Goal: Task Accomplishment & Management: Use online tool/utility

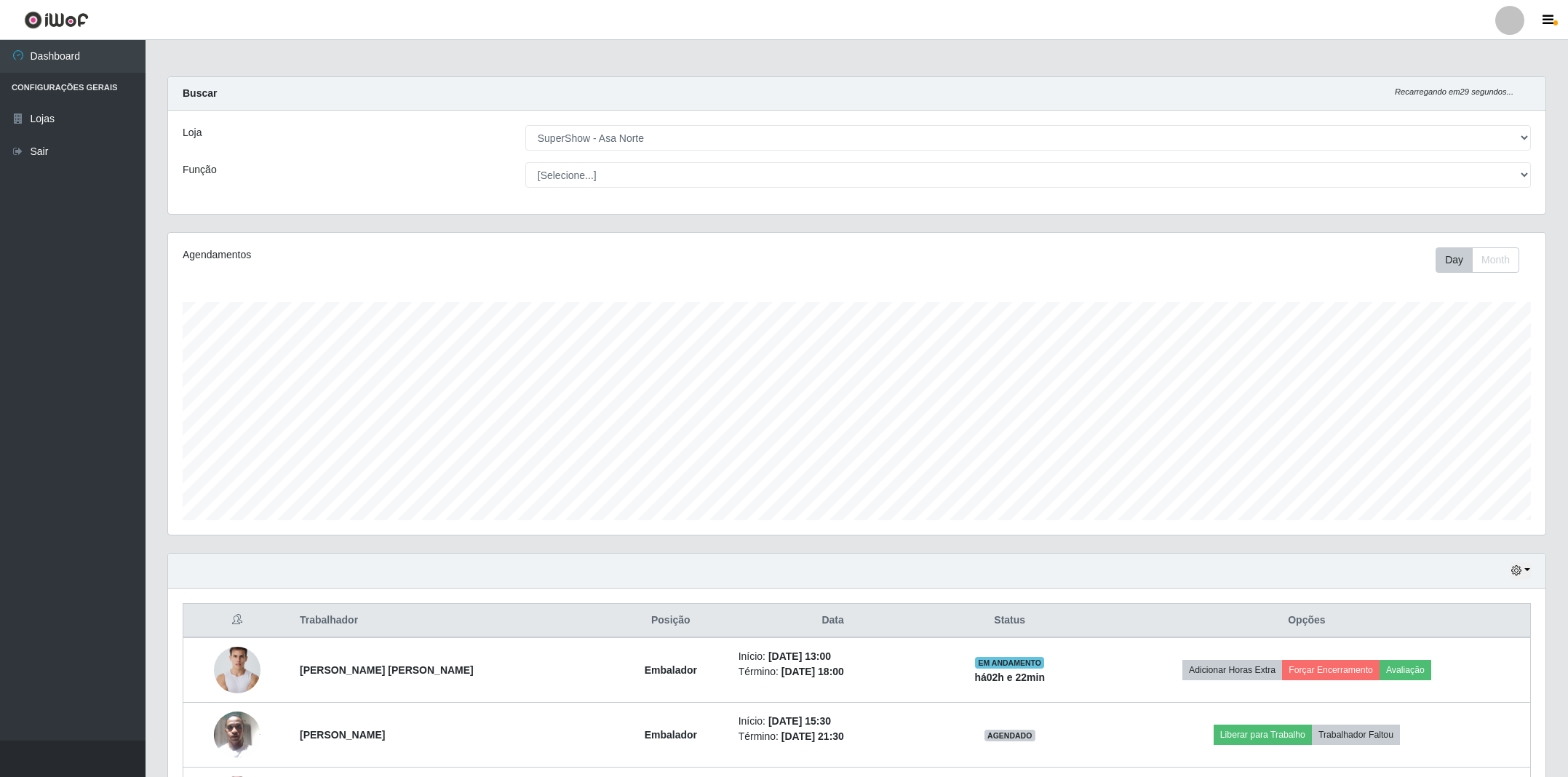
select select "71"
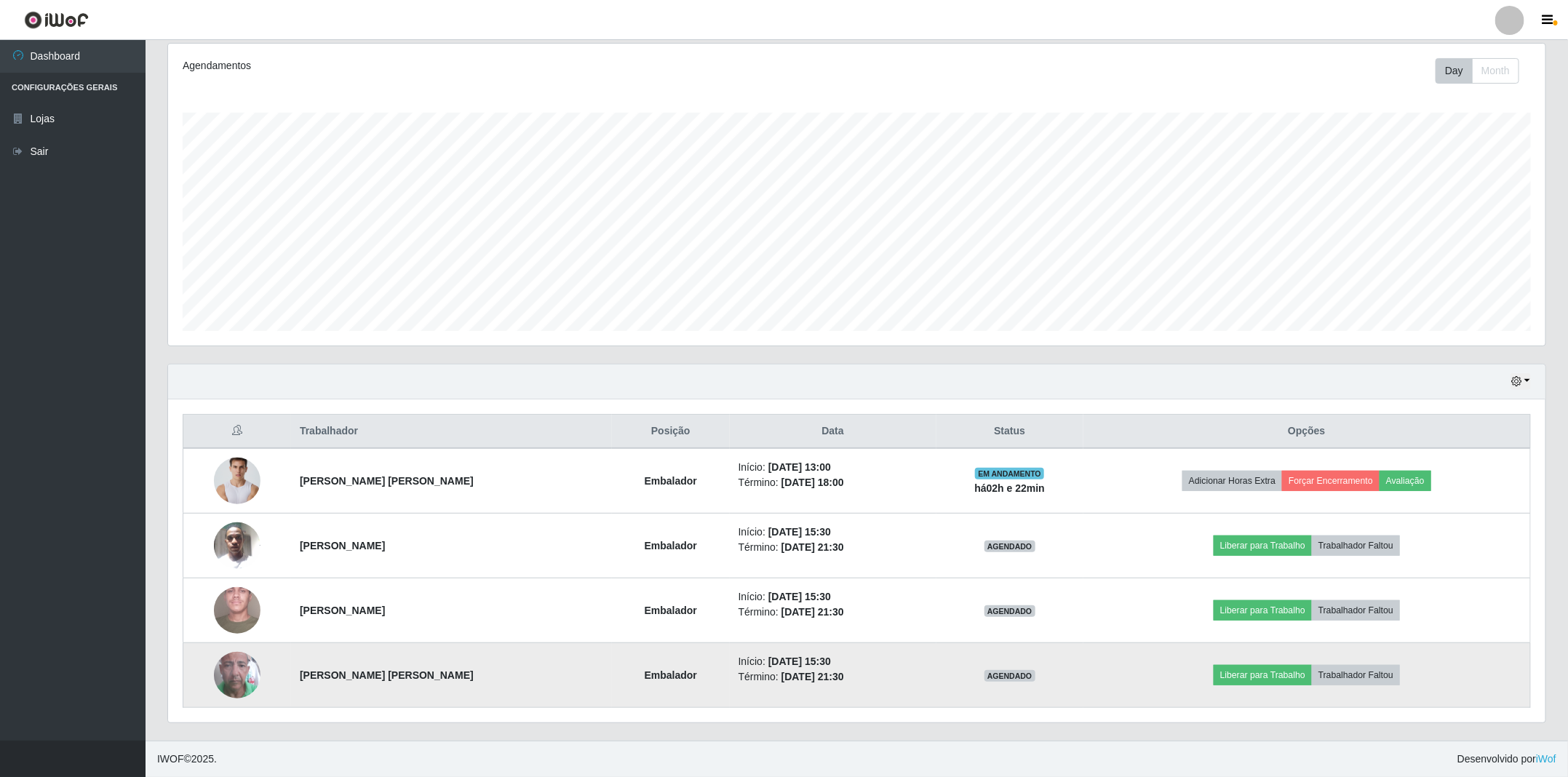
scroll to position [303, 1376]
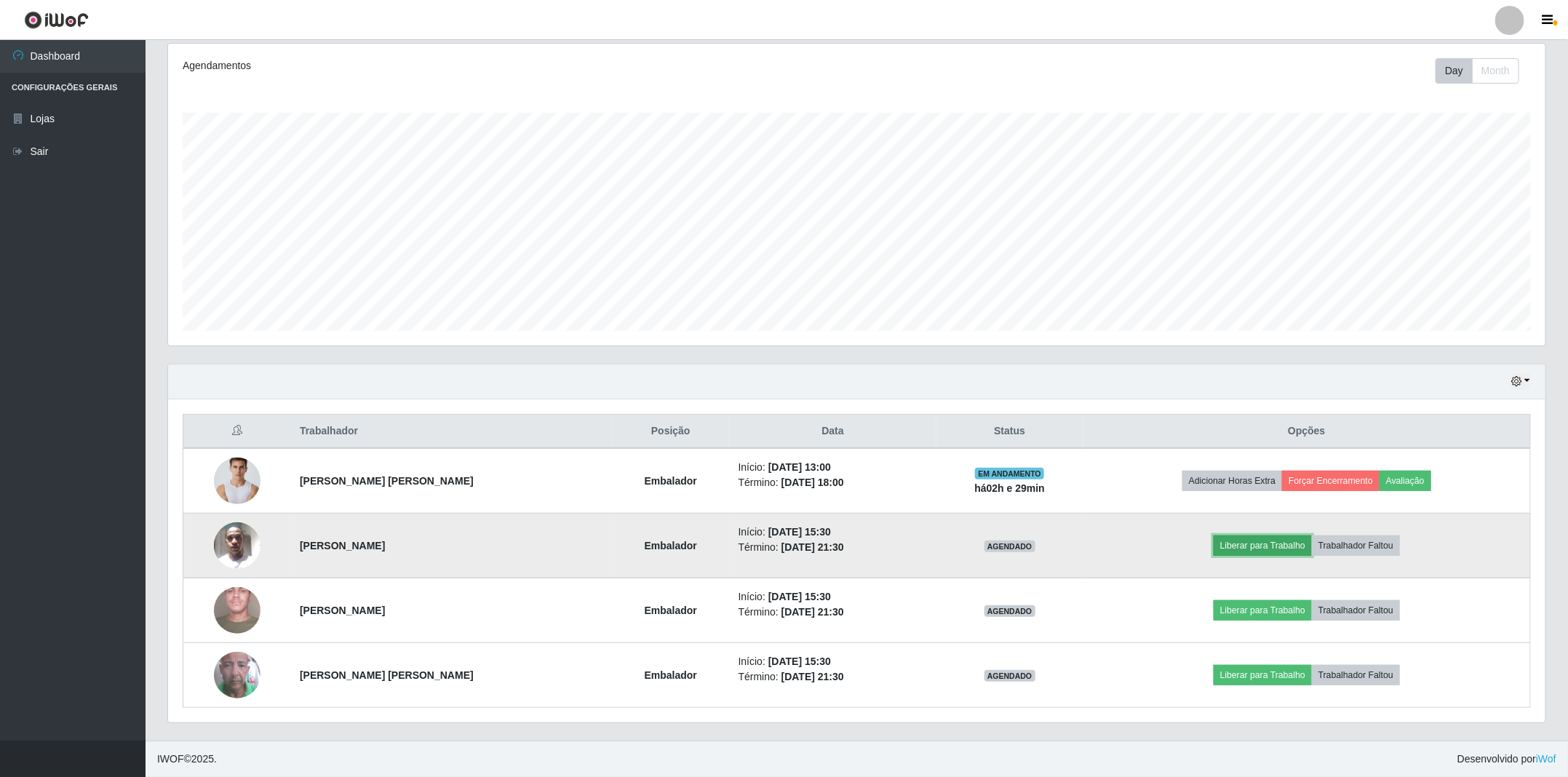
click at [1282, 537] on button "Liberar para Trabalho" at bounding box center [1263, 546] width 98 height 21
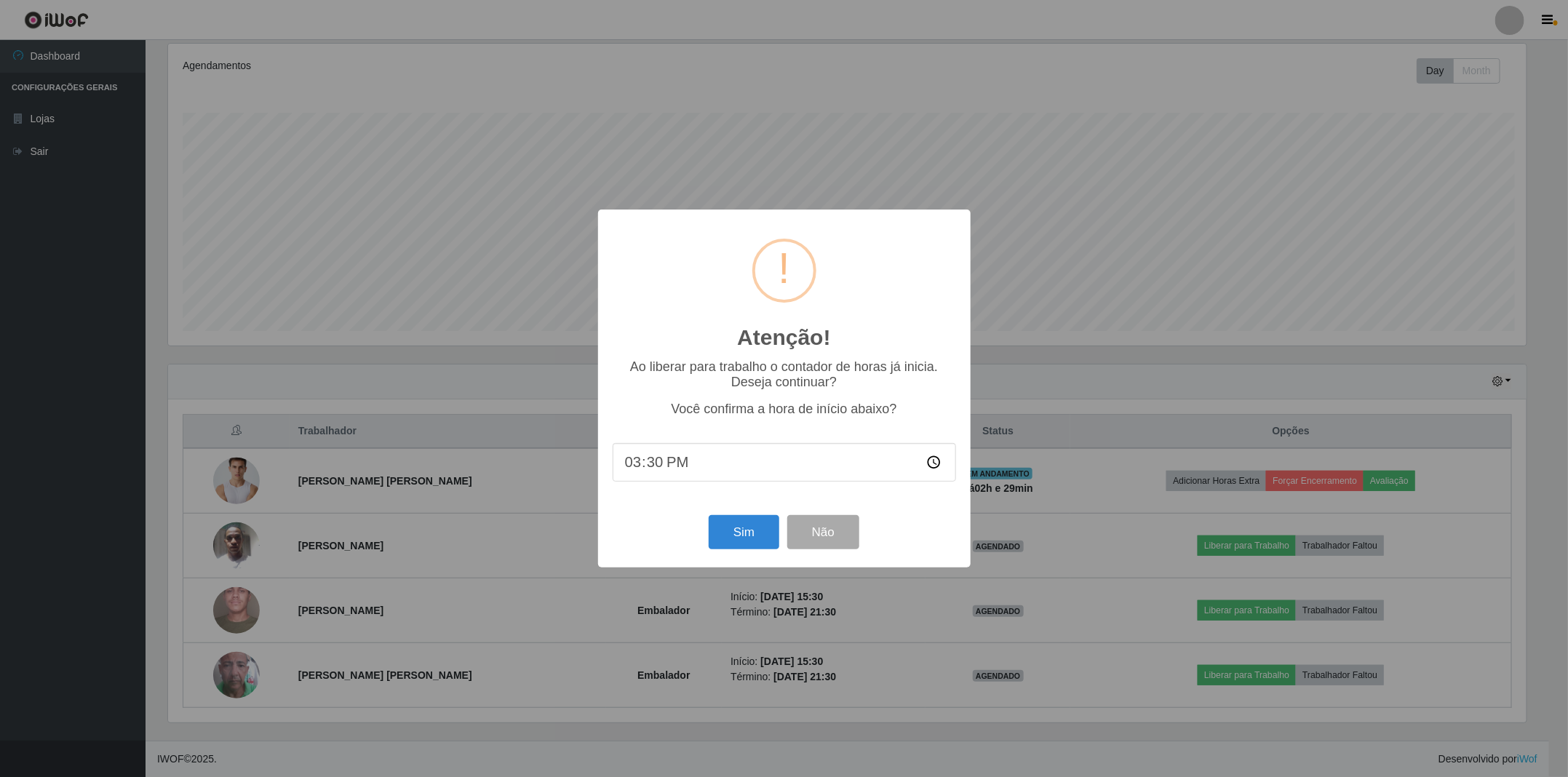
scroll to position [303, 1362]
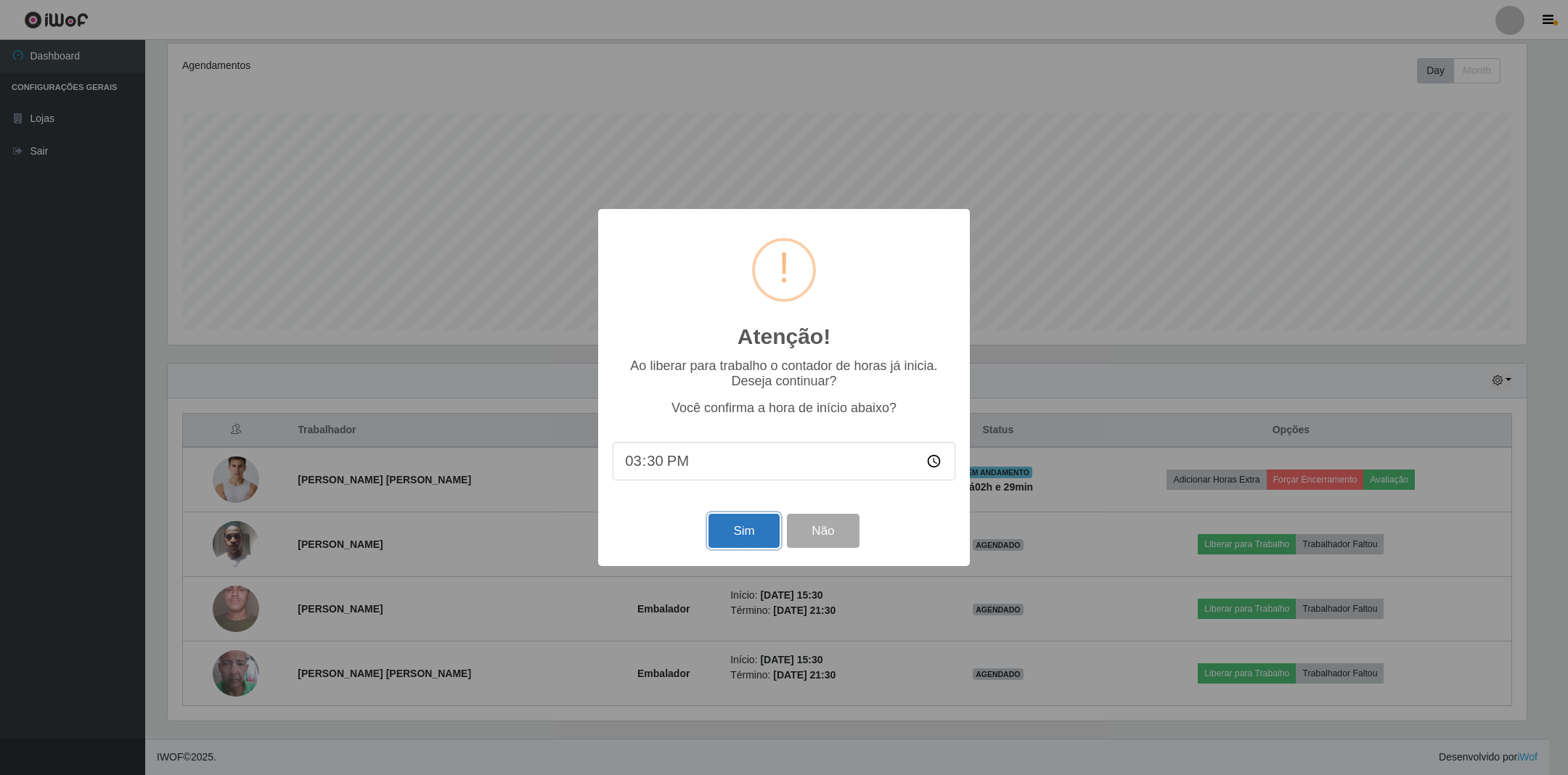
click at [736, 524] on button "Sim" at bounding box center [743, 531] width 70 height 34
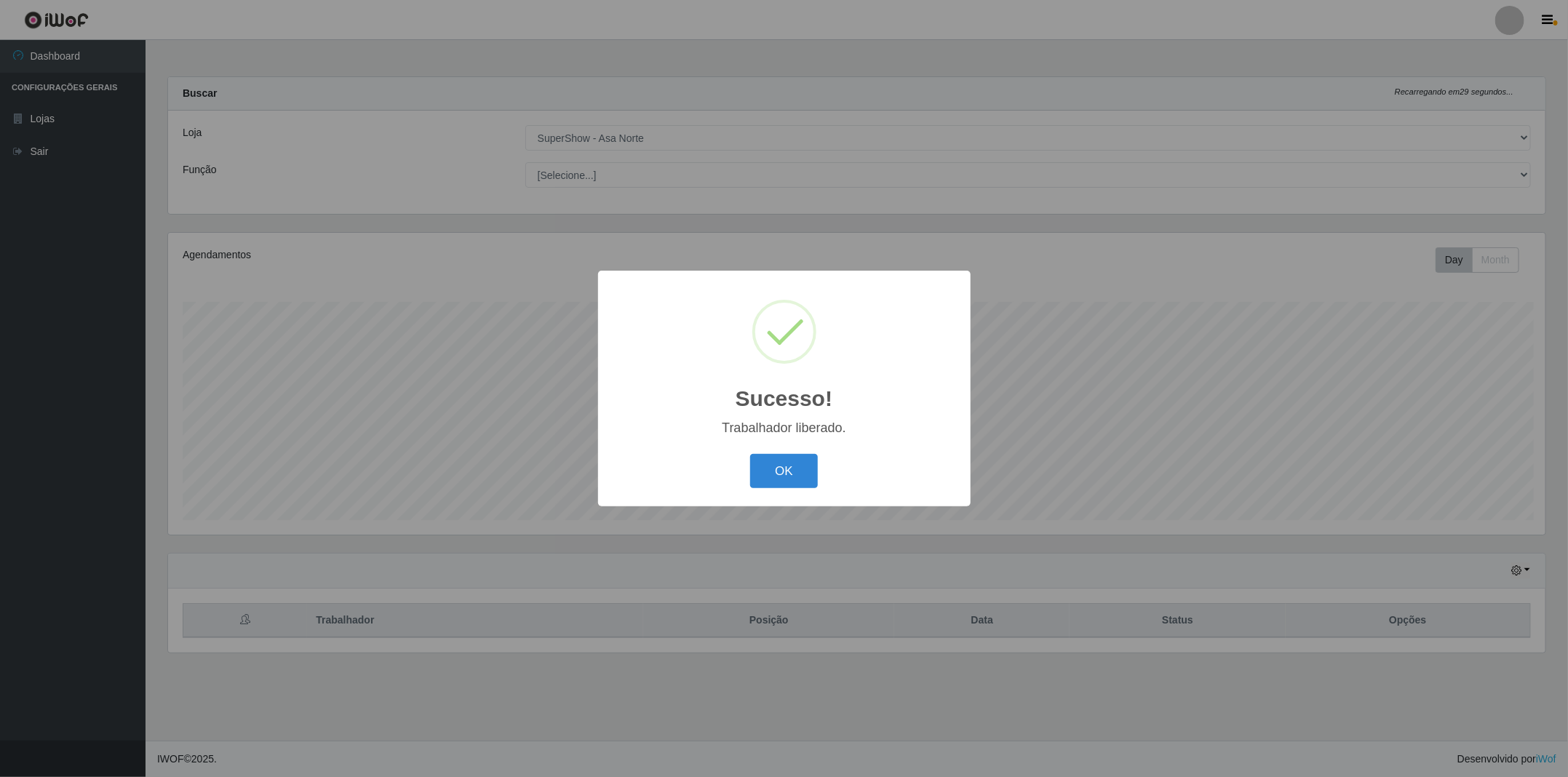
scroll to position [303, 1380]
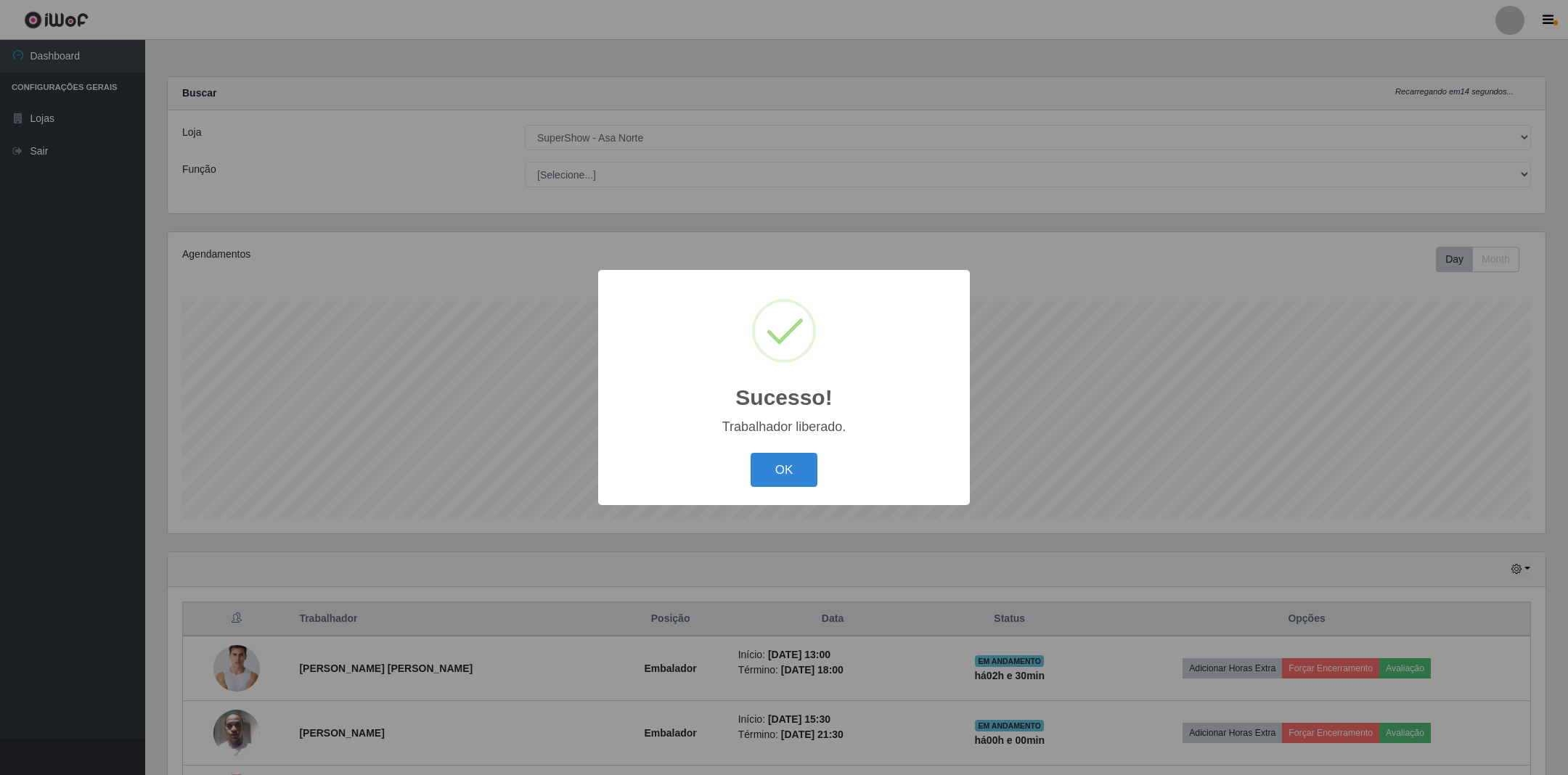
drag, startPoint x: 780, startPoint y: 473, endPoint x: 877, endPoint y: 435, distance: 104.2
click at [793, 470] on button "OK" at bounding box center [784, 469] width 68 height 34
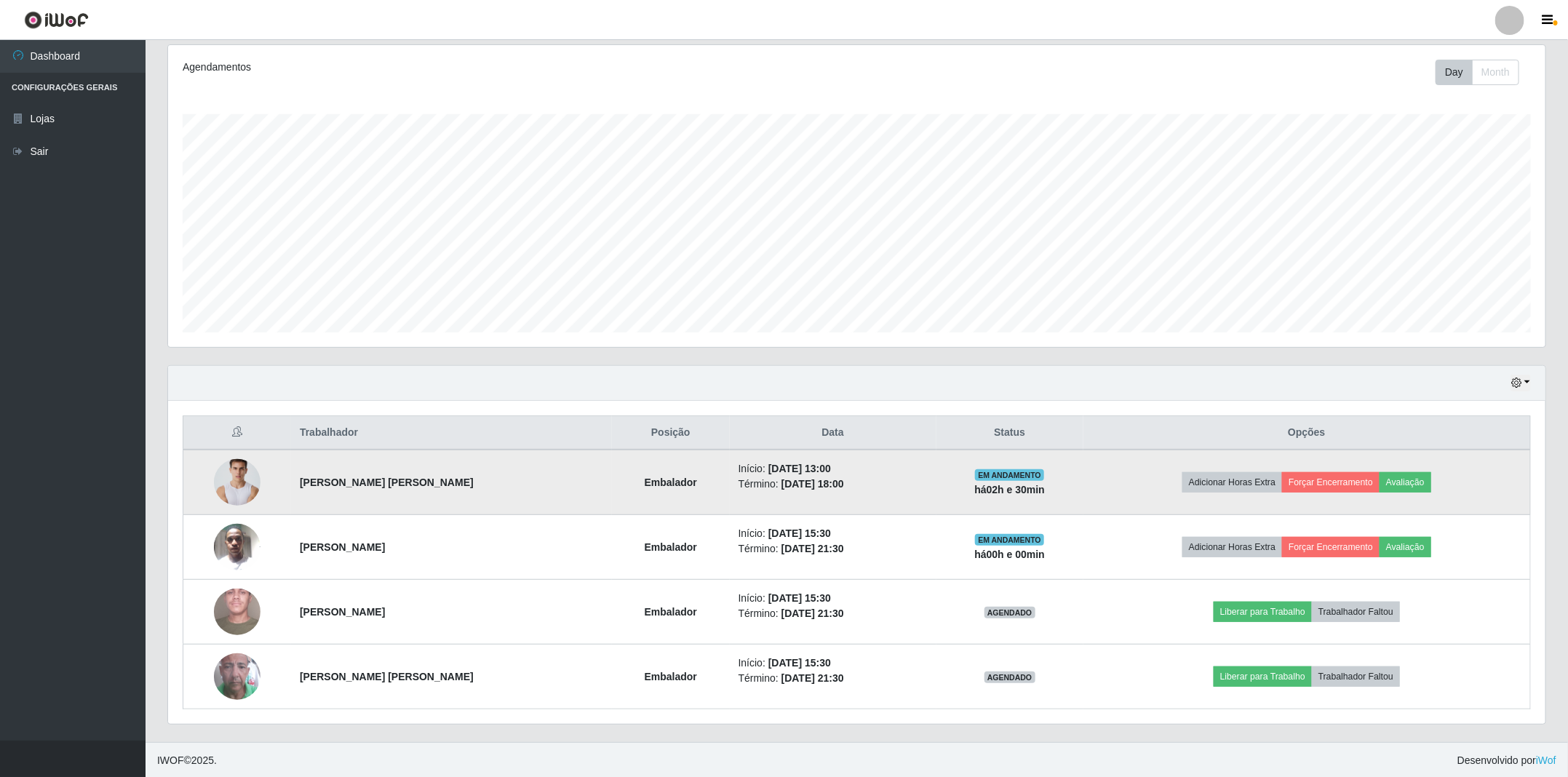
scroll to position [195, 0]
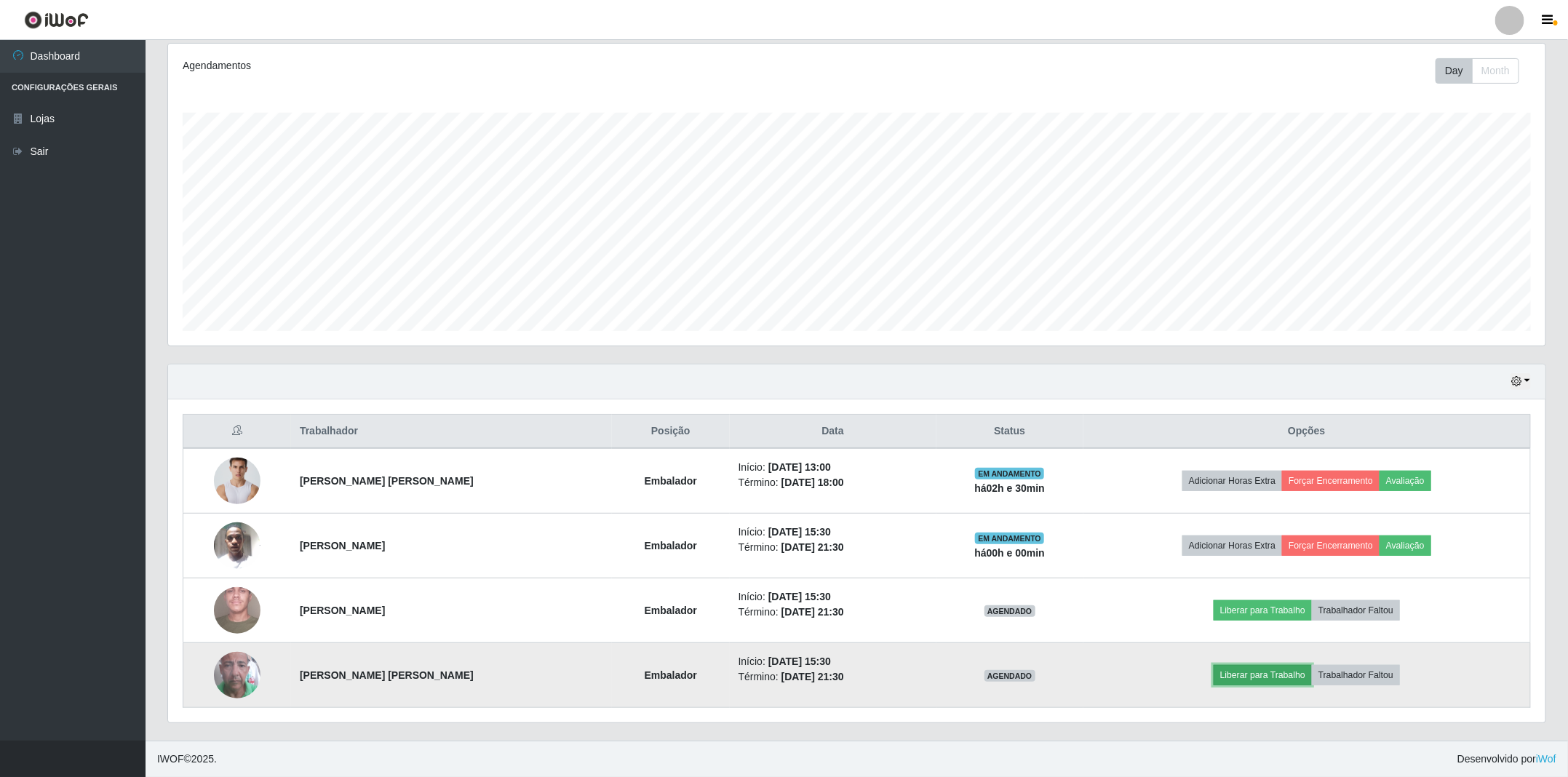
click at [1269, 676] on button "Liberar para Trabalho" at bounding box center [1263, 676] width 98 height 21
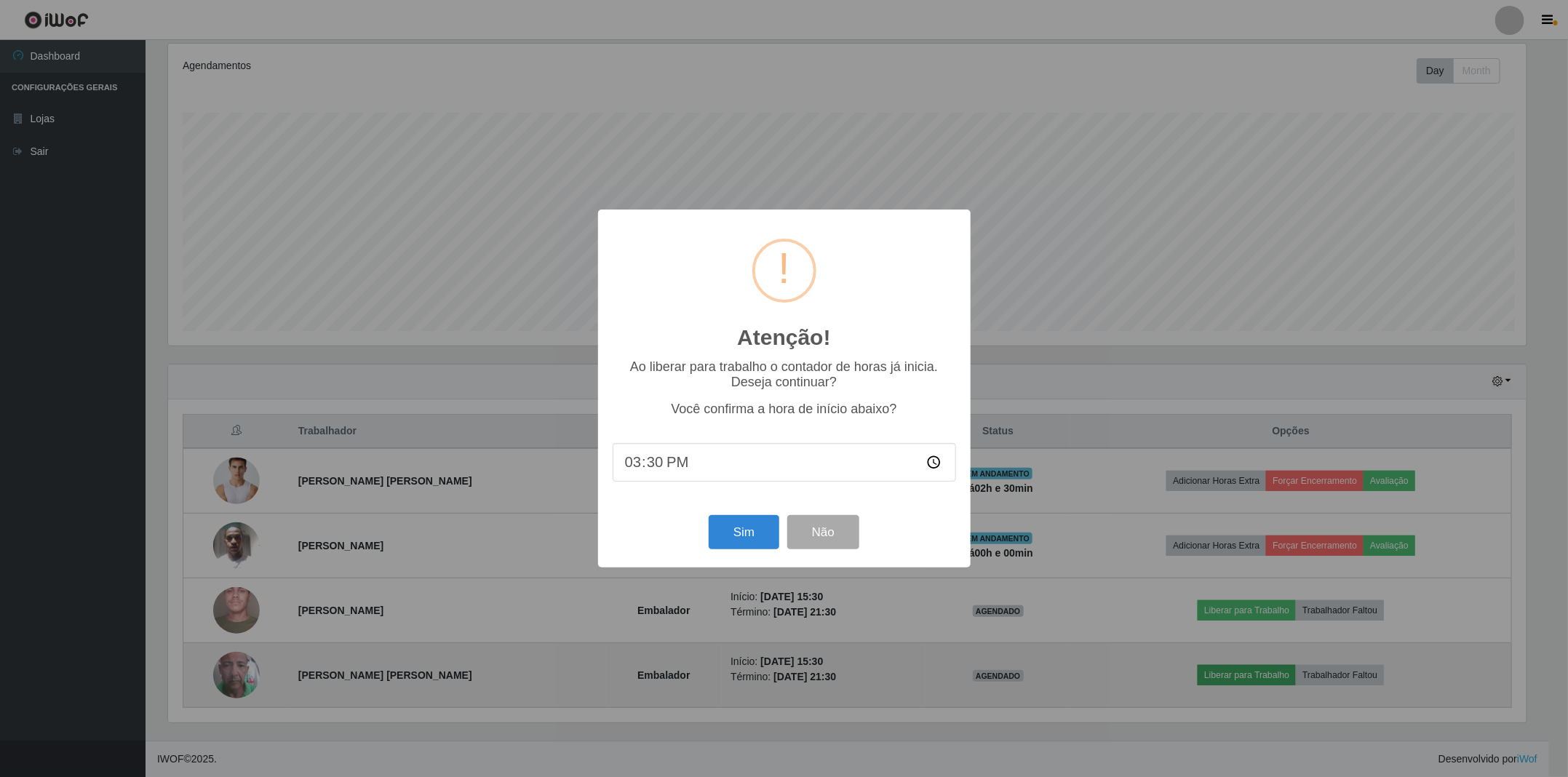
scroll to position [303, 1362]
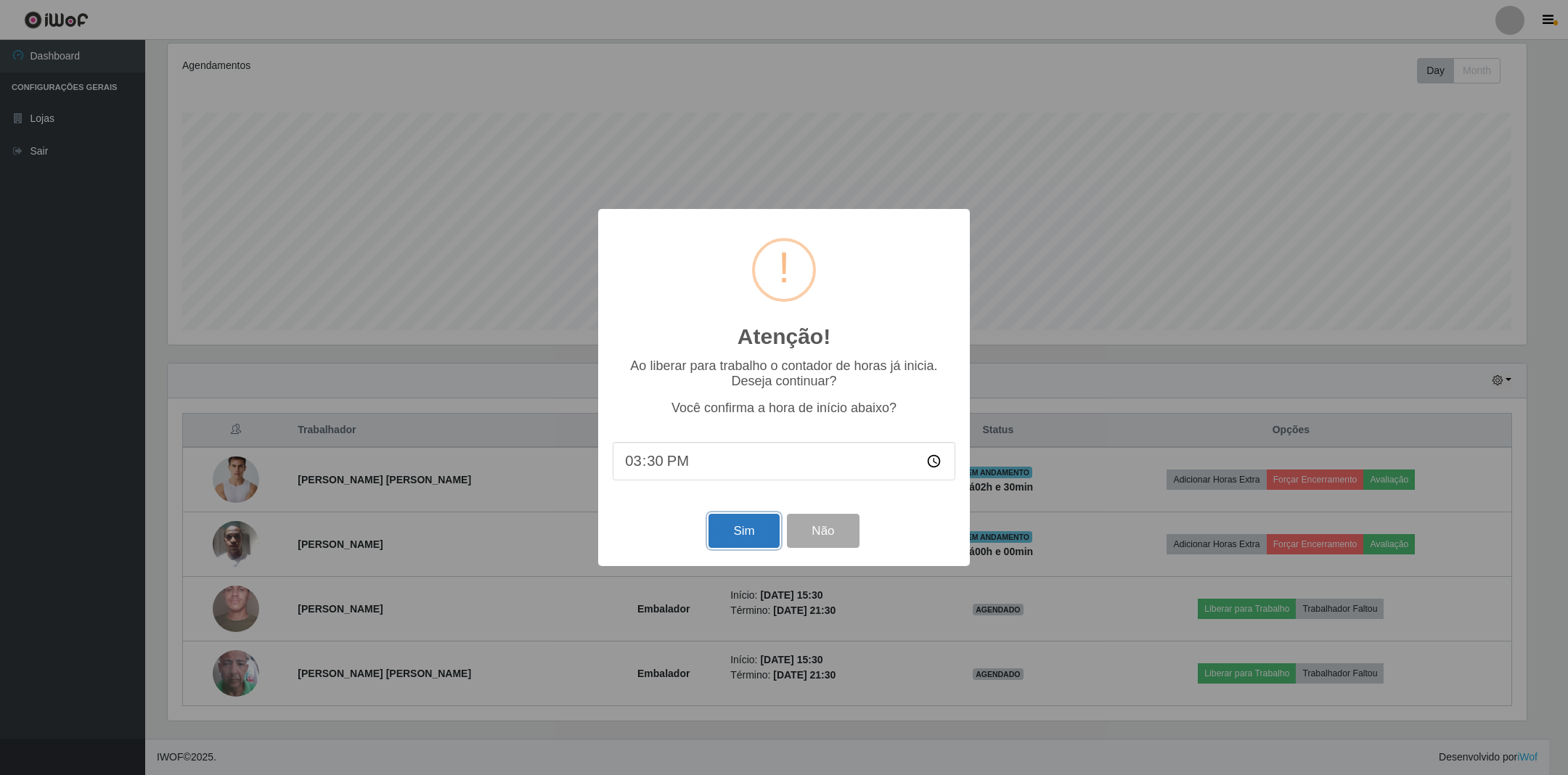
click at [741, 536] on button "Sim" at bounding box center [743, 531] width 70 height 34
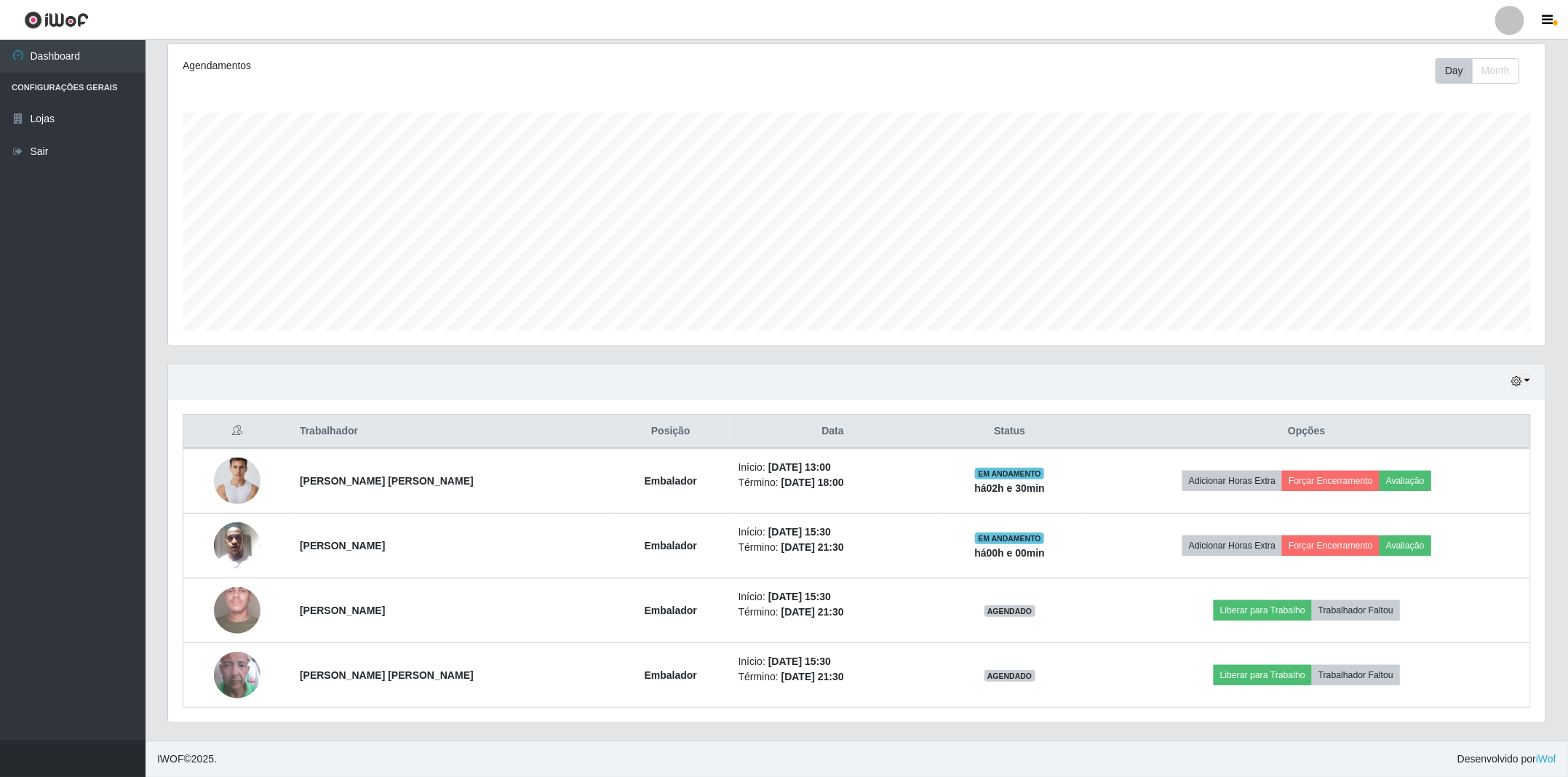
scroll to position [303, 1380]
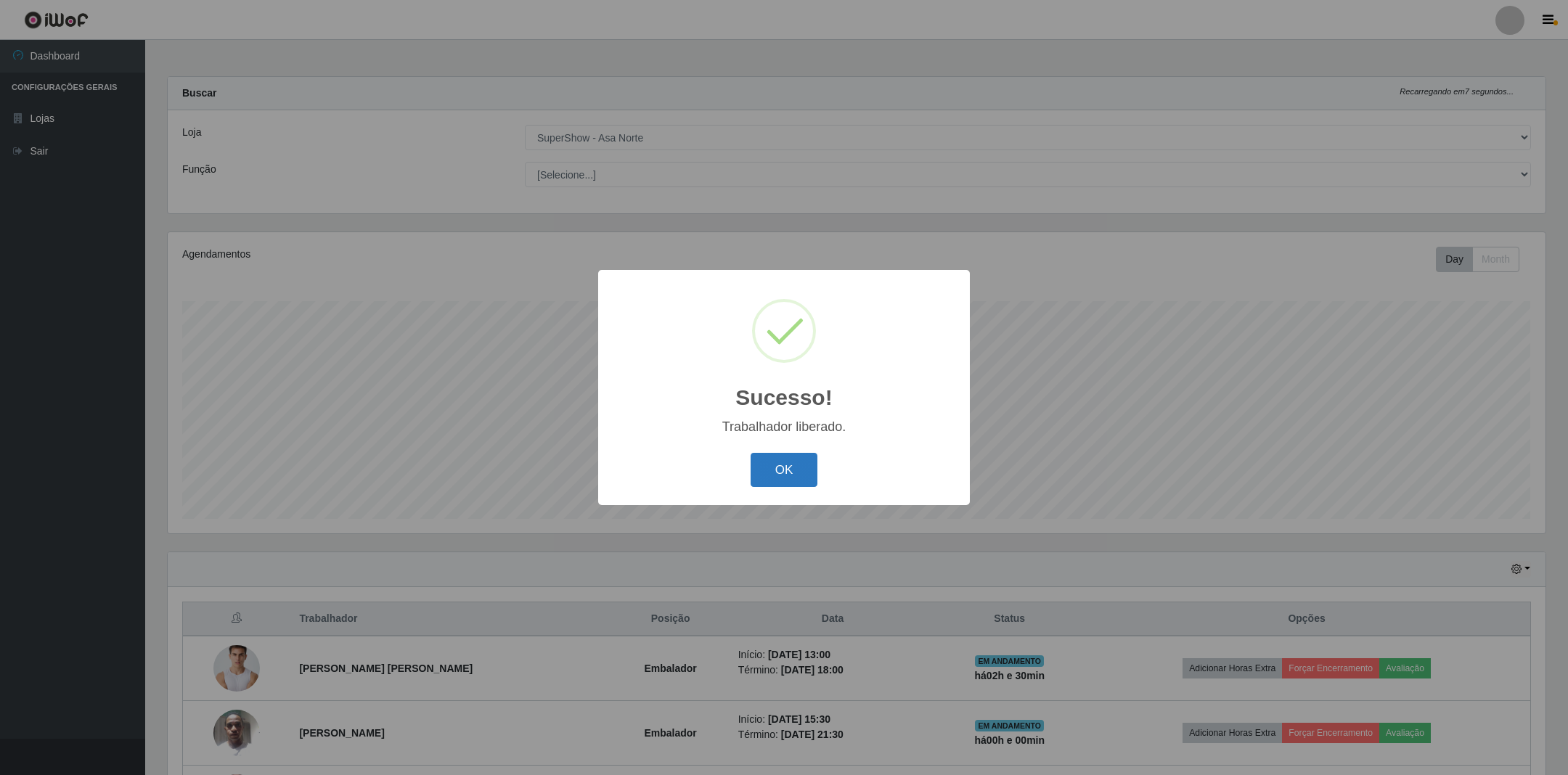
click at [773, 466] on button "OK" at bounding box center [784, 469] width 68 height 34
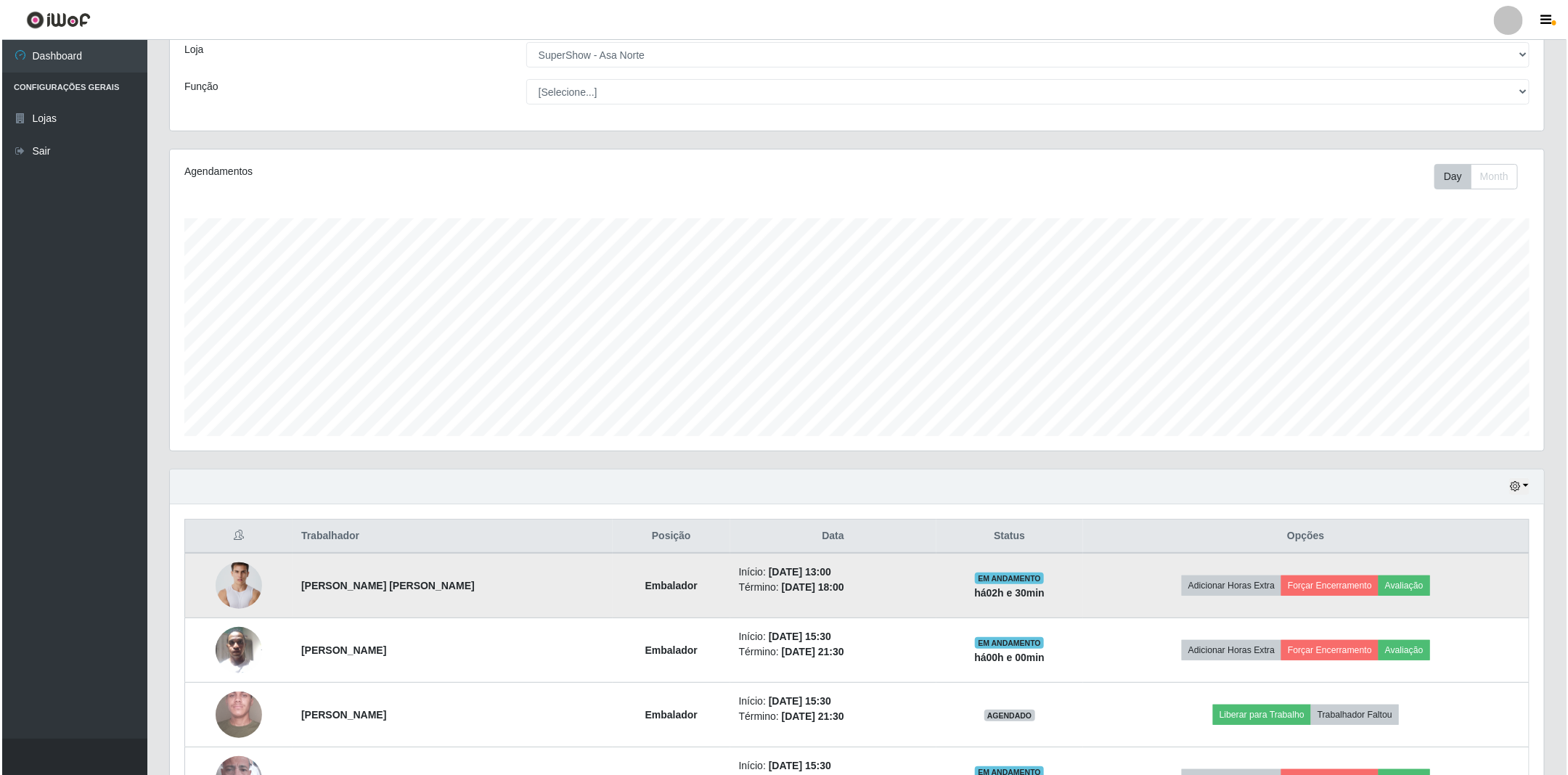
scroll to position [194, 0]
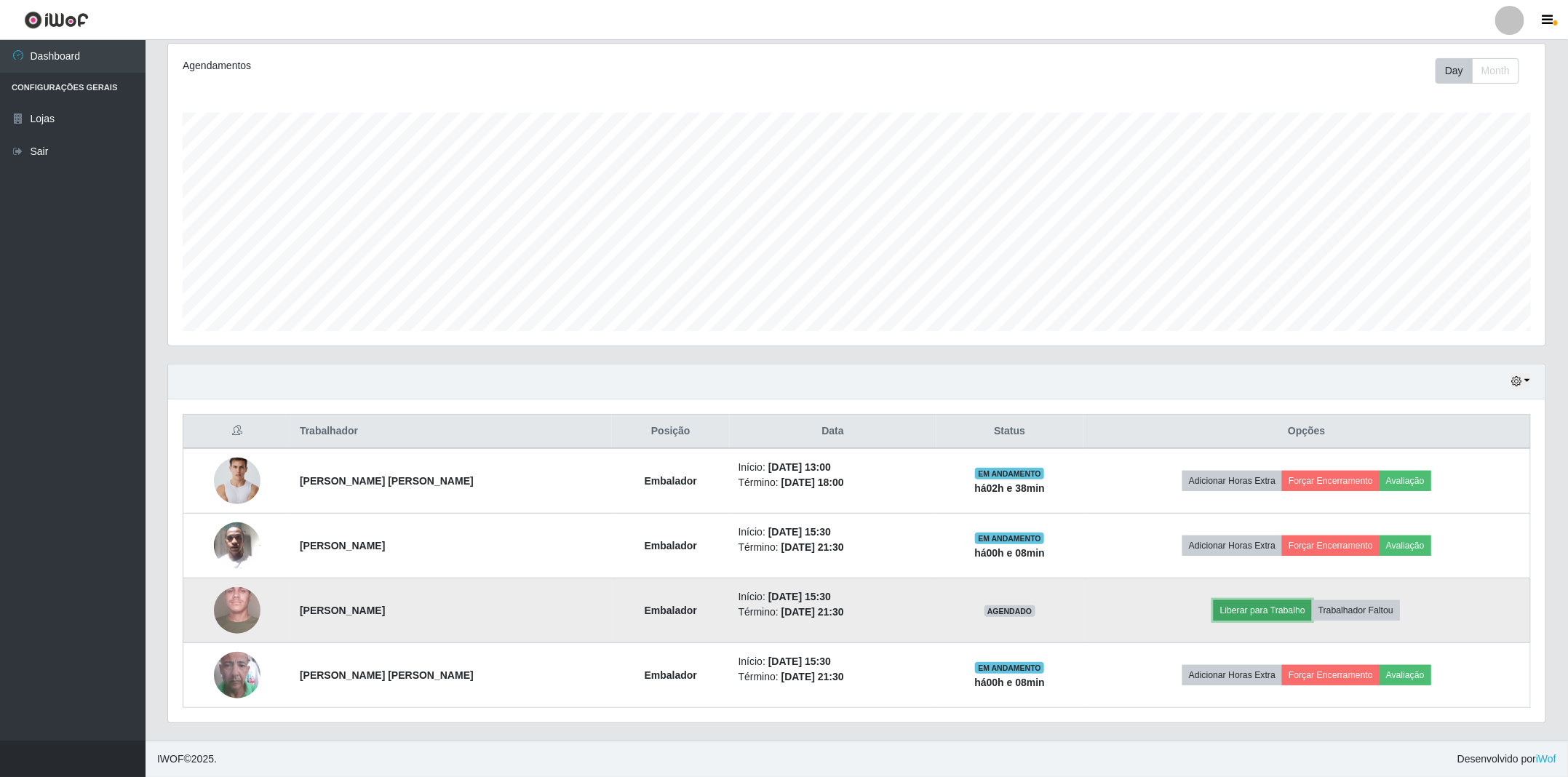
click at [1242, 601] on button "Liberar para Trabalho" at bounding box center [1263, 611] width 98 height 21
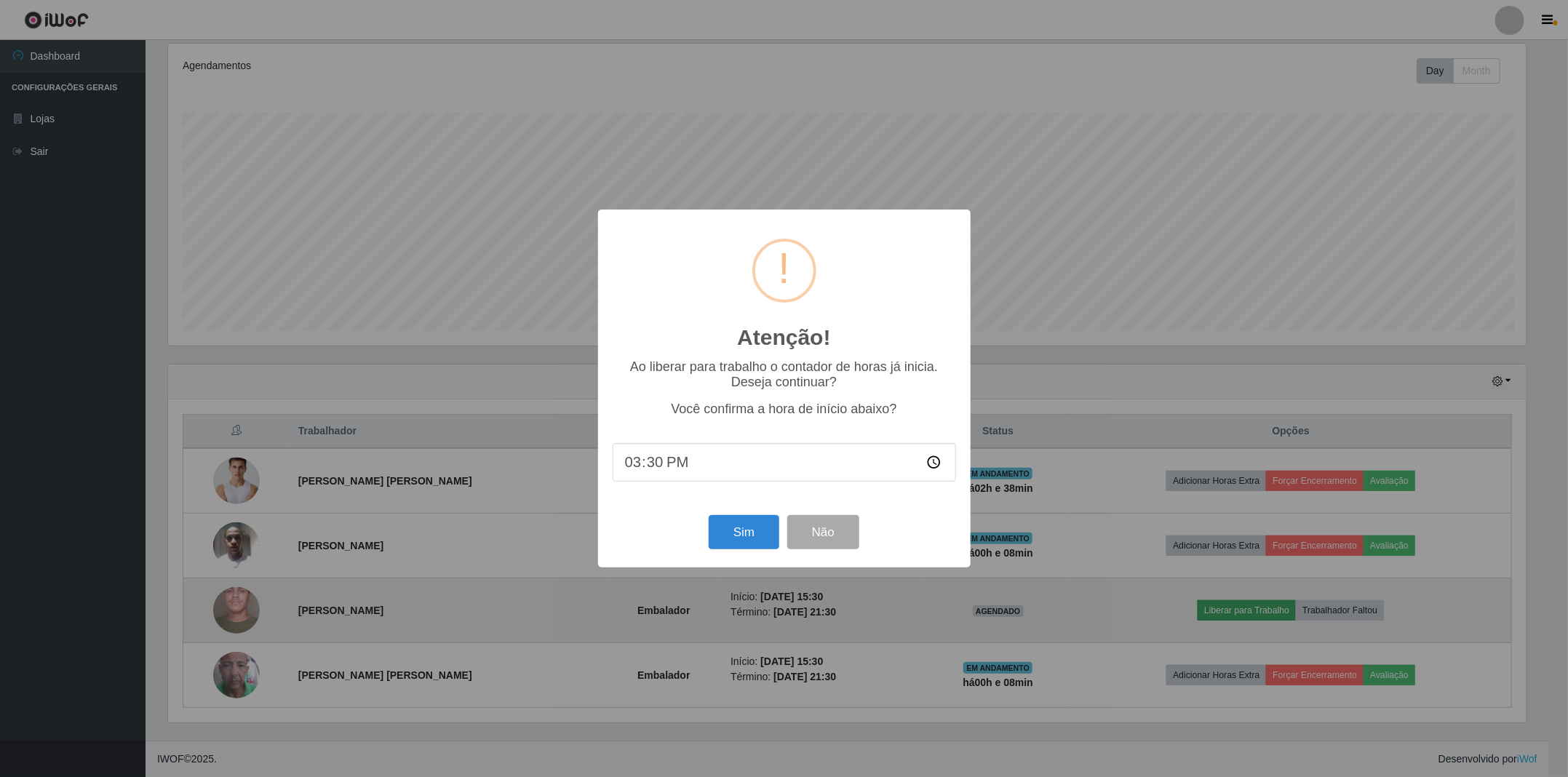
scroll to position [303, 1362]
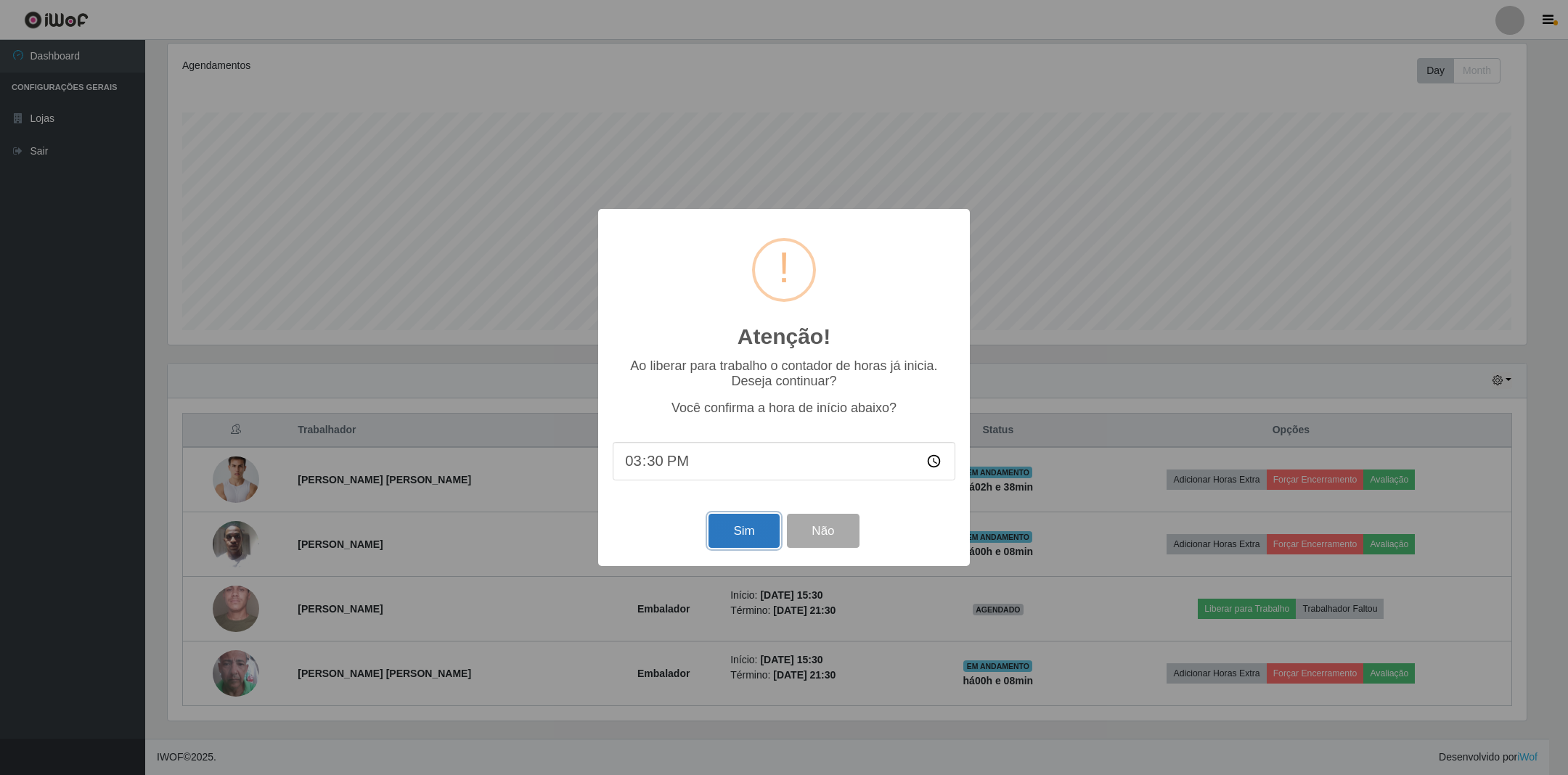
click at [751, 529] on button "Sim" at bounding box center [743, 531] width 70 height 34
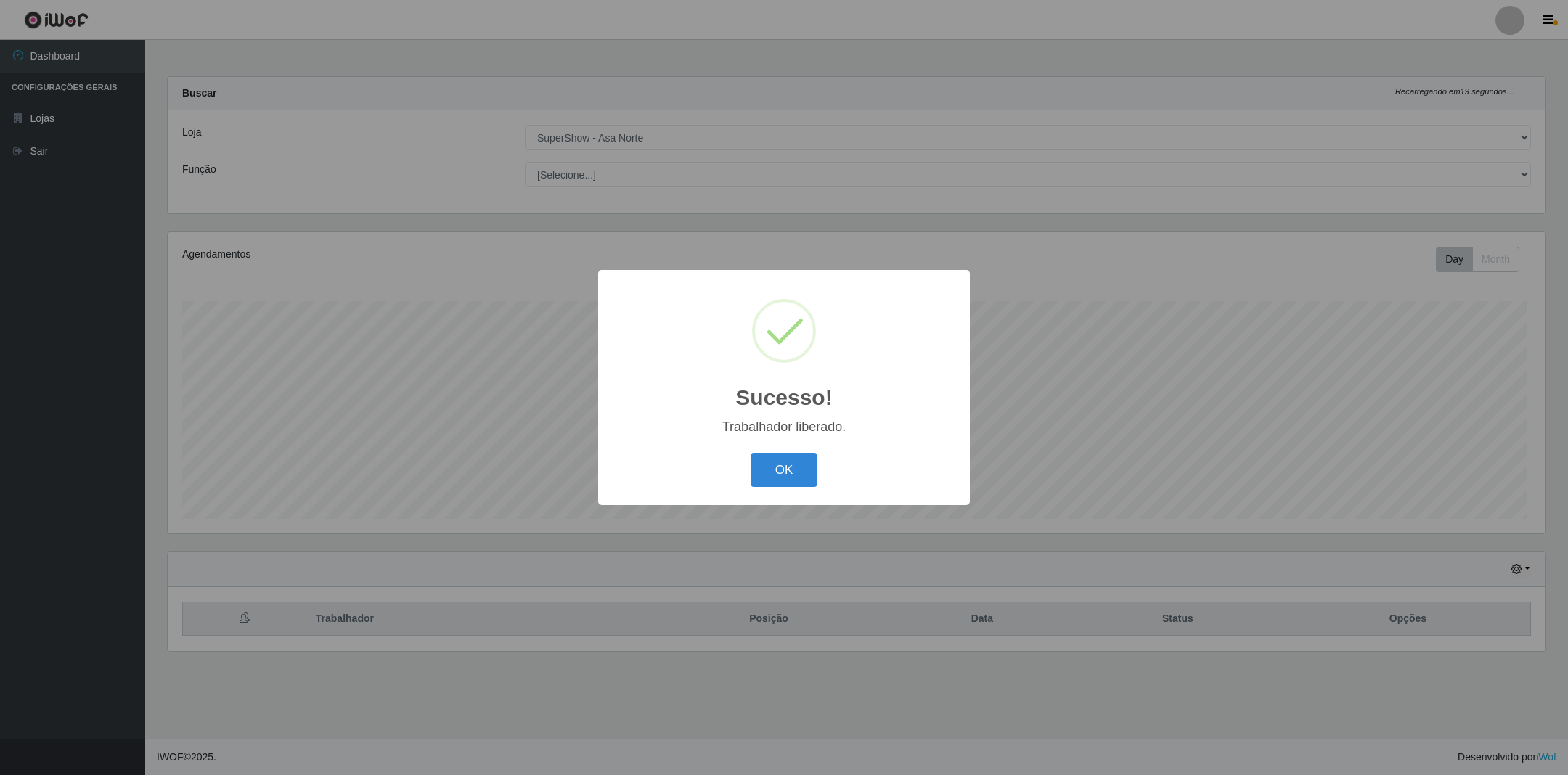
scroll to position [725612, 724398]
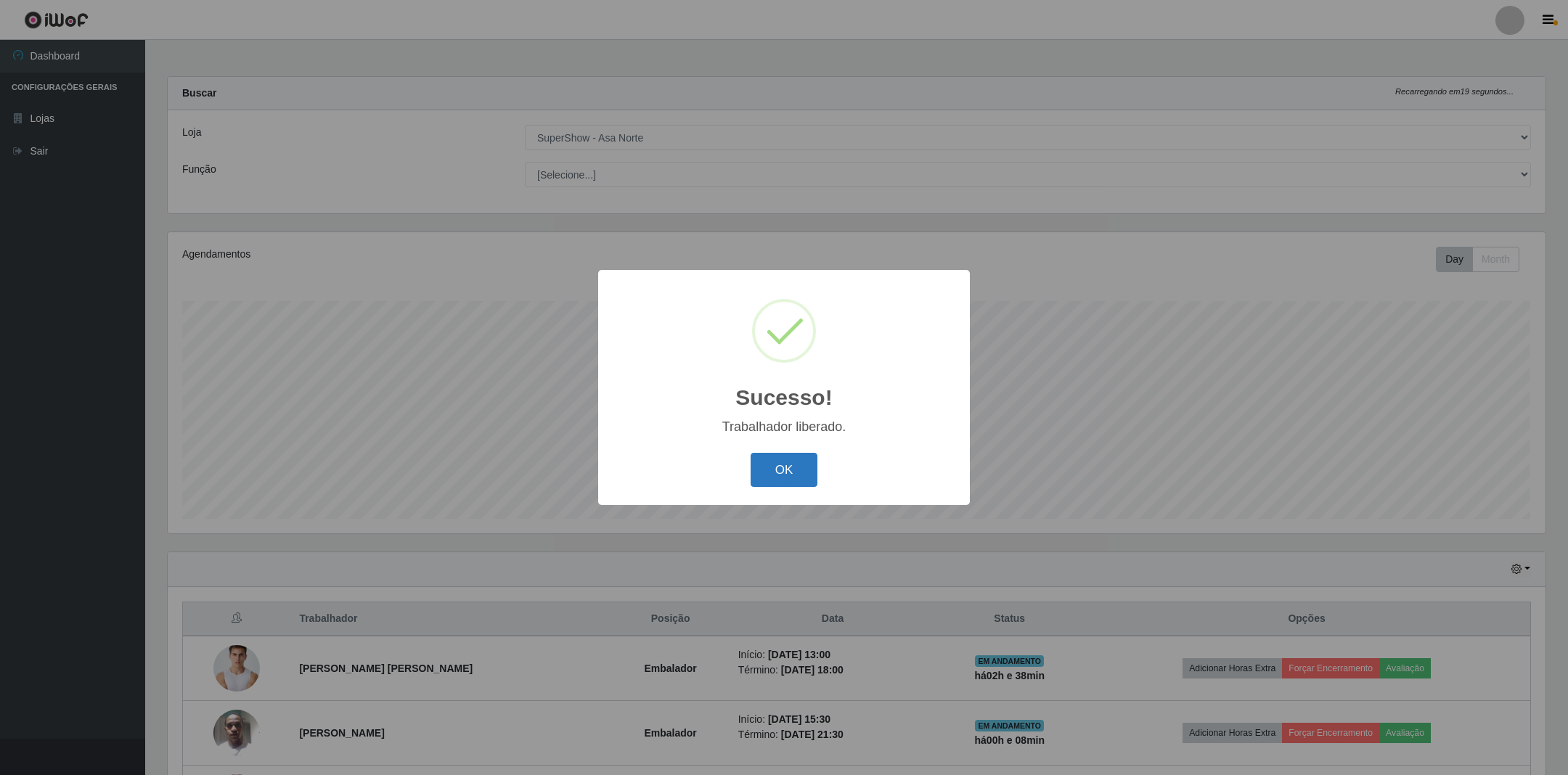
click at [789, 462] on button "OK" at bounding box center [784, 469] width 68 height 34
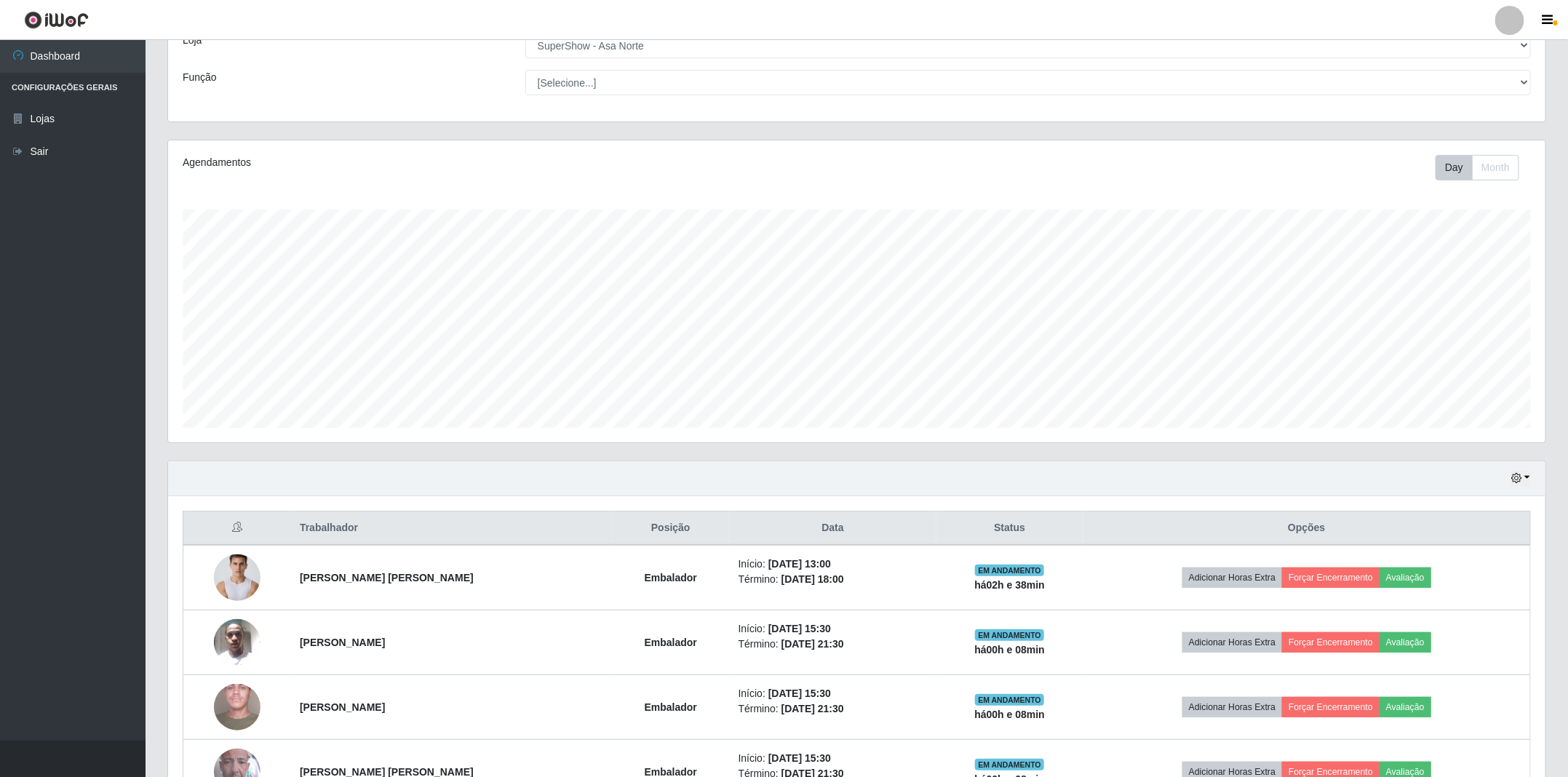
scroll to position [195, 0]
